Goal: Task Accomplishment & Management: Use online tool/utility

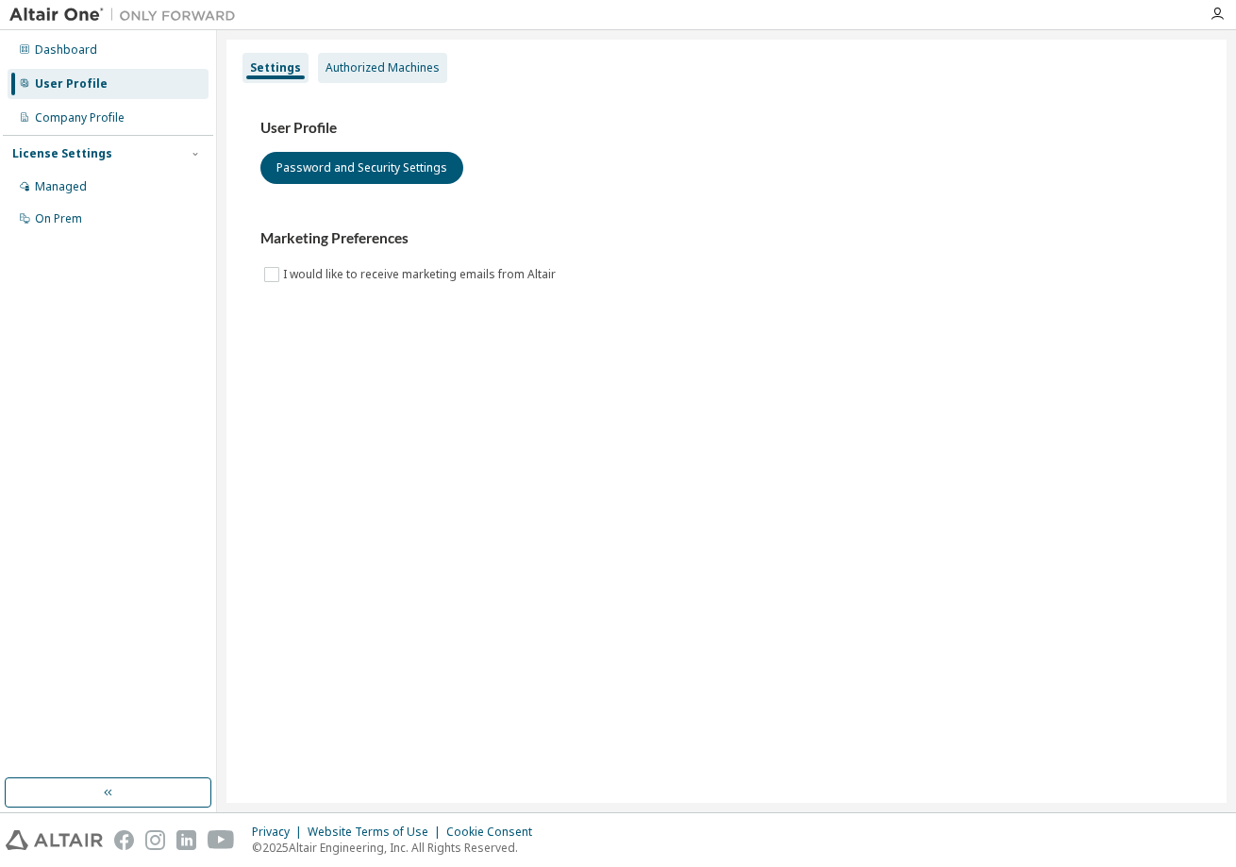
click at [400, 75] on div "Authorized Machines" at bounding box center [382, 68] width 129 height 30
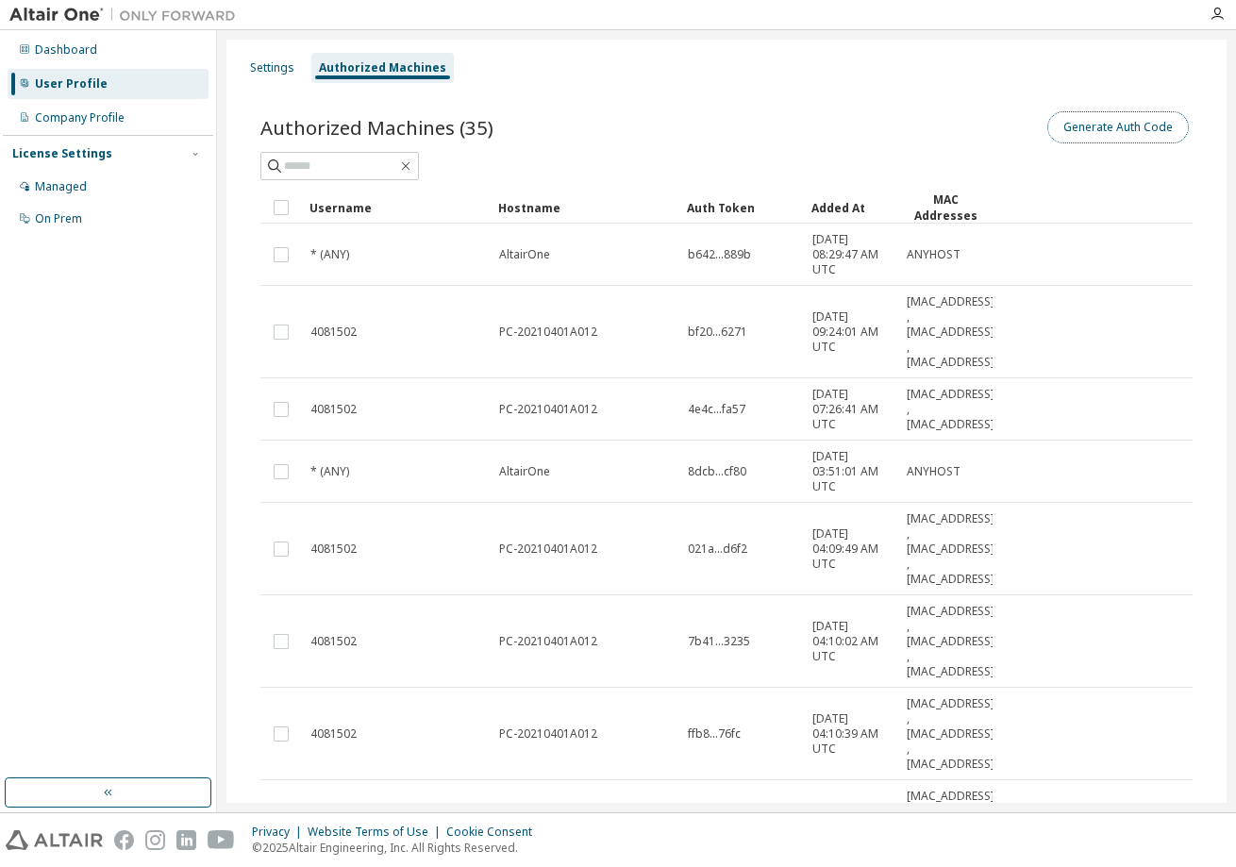
click at [1077, 124] on button "Generate Auth Code" at bounding box center [1117, 127] width 141 height 32
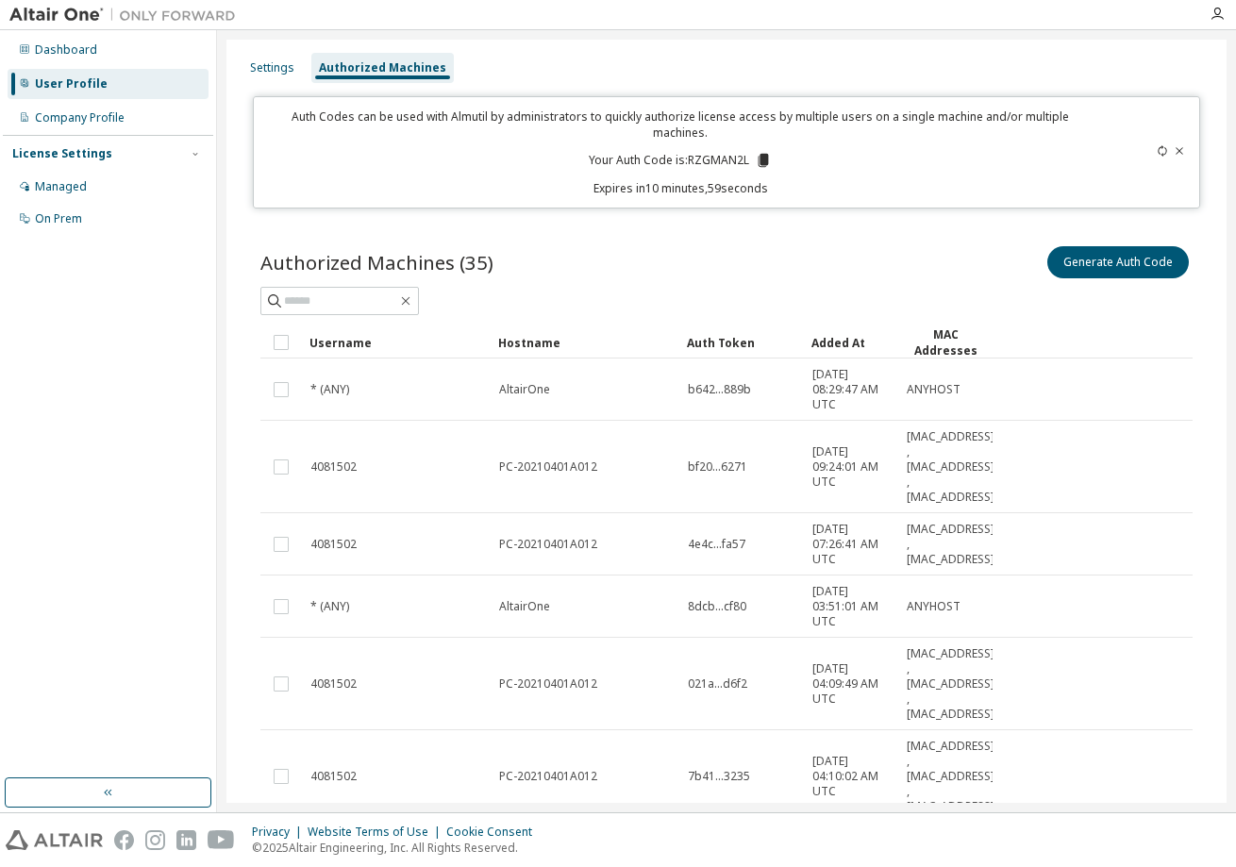
click at [540, 63] on div "Settings Authorized Machines" at bounding box center [726, 68] width 977 height 34
click at [686, 152] on p "Your Auth Code is: RZGMAN2L" at bounding box center [680, 160] width 183 height 17
click at [758, 154] on icon at bounding box center [763, 160] width 10 height 13
